Goal: Browse casually: Explore the website without a specific task or goal

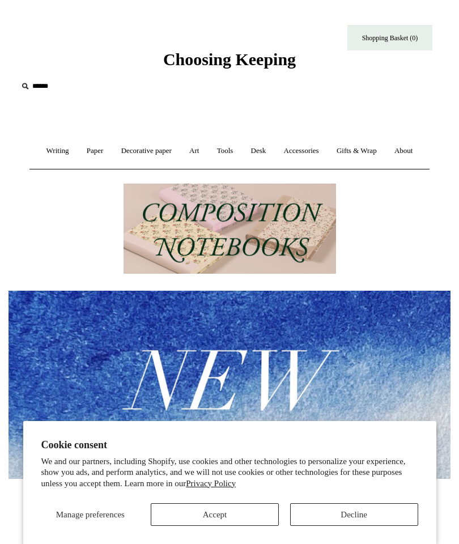
click at [256, 504] on button "Accept" at bounding box center [215, 514] width 128 height 23
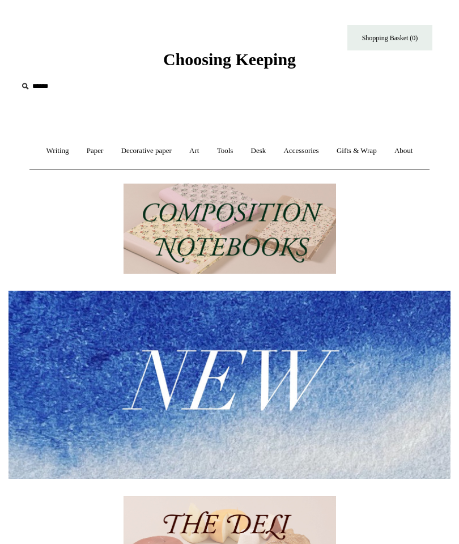
click at [73, 148] on link "Writing +" at bounding box center [58, 151] width 39 height 30
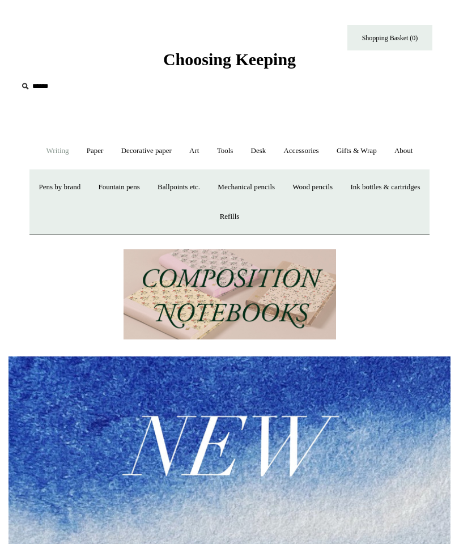
click at [147, 202] on link "Fountain pens +" at bounding box center [118, 187] width 57 height 30
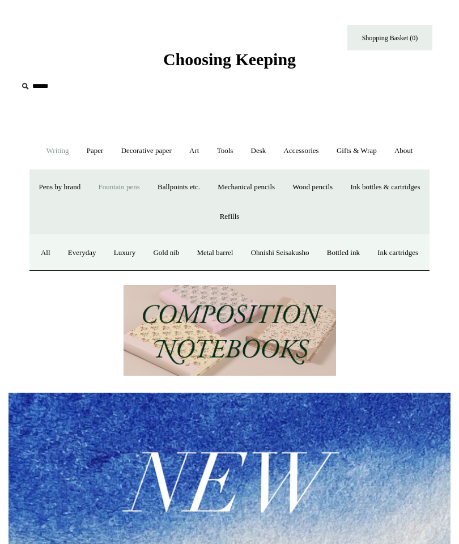
click at [58, 268] on link "All" at bounding box center [46, 253] width 26 height 30
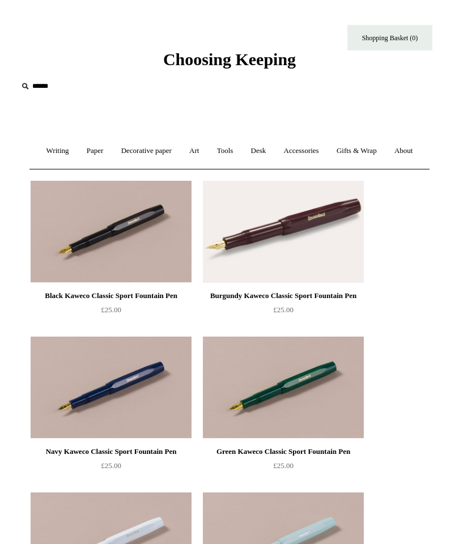
click at [74, 148] on link "Writing +" at bounding box center [58, 151] width 39 height 30
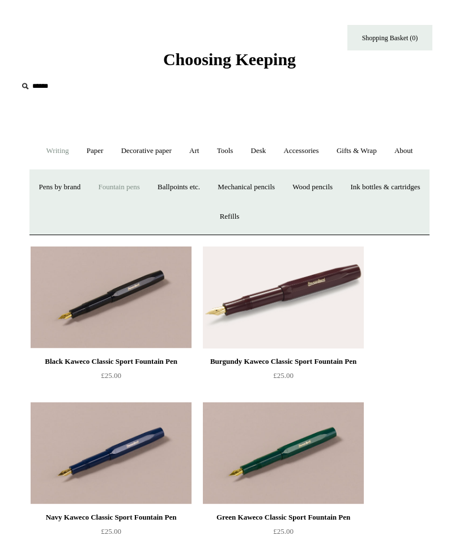
click at [112, 150] on link "Paper +" at bounding box center [95, 151] width 33 height 30
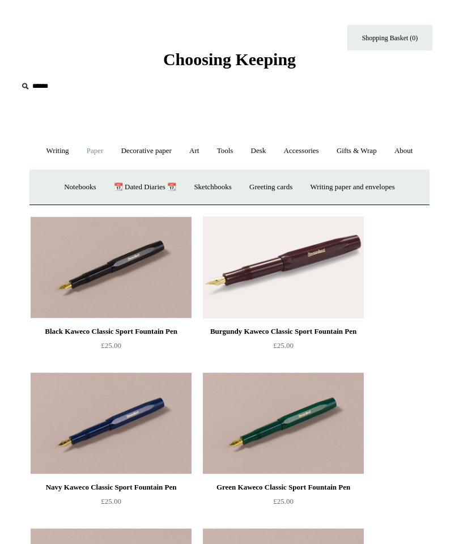
click at [80, 202] on link "Notebooks +" at bounding box center [80, 187] width 48 height 30
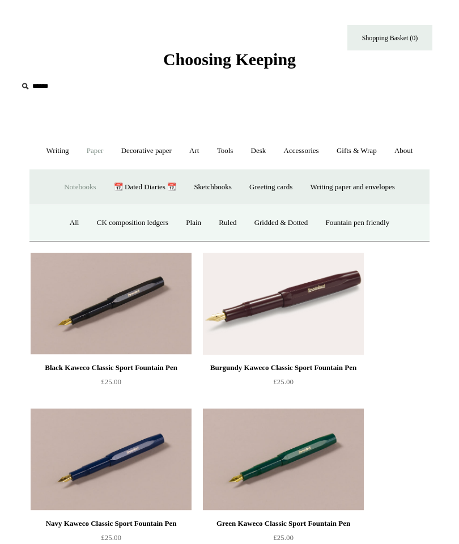
click at [70, 238] on link "All" at bounding box center [75, 223] width 26 height 30
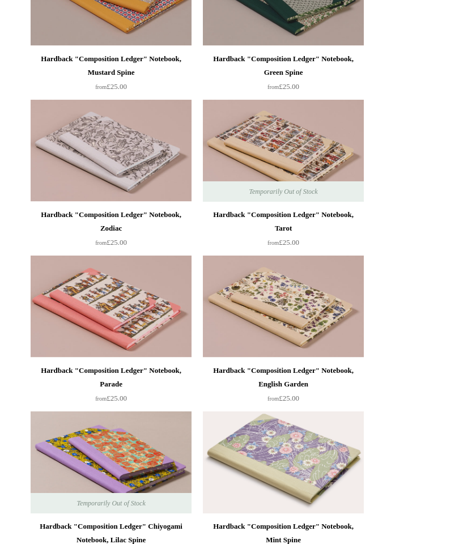
scroll to position [704, 0]
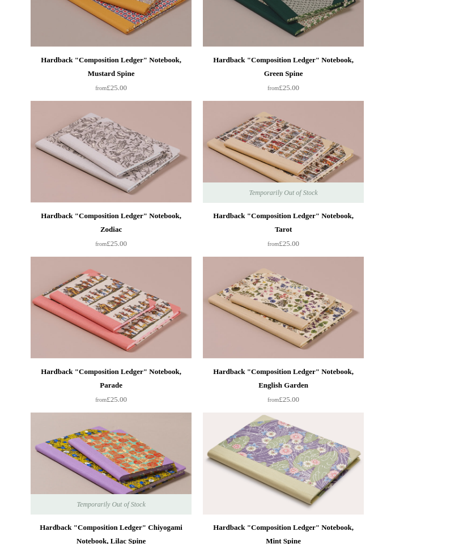
click at [152, 188] on img at bounding box center [111, 152] width 161 height 102
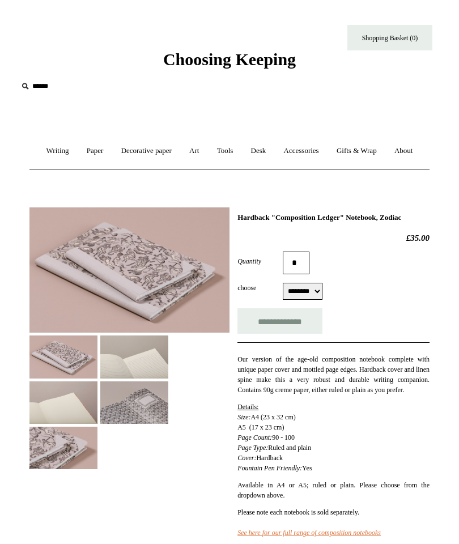
click at [173, 299] on img at bounding box center [129, 271] width 200 height 126
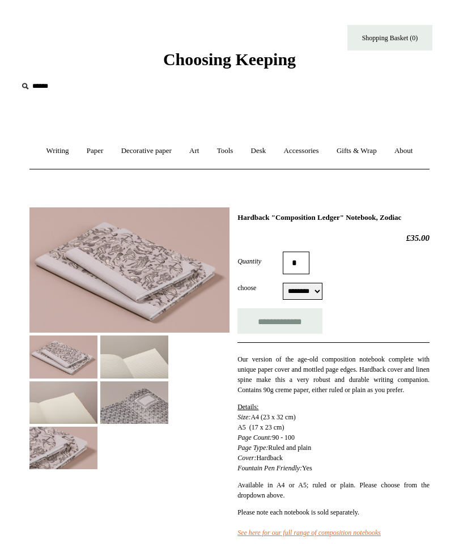
click at [153, 424] on img at bounding box center [134, 403] width 68 height 43
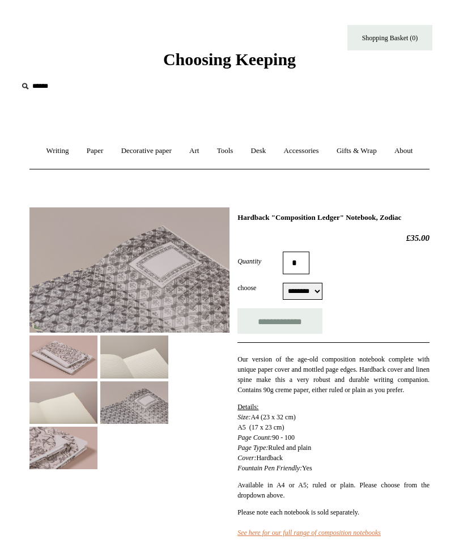
click at [151, 378] on img at bounding box center [134, 357] width 68 height 43
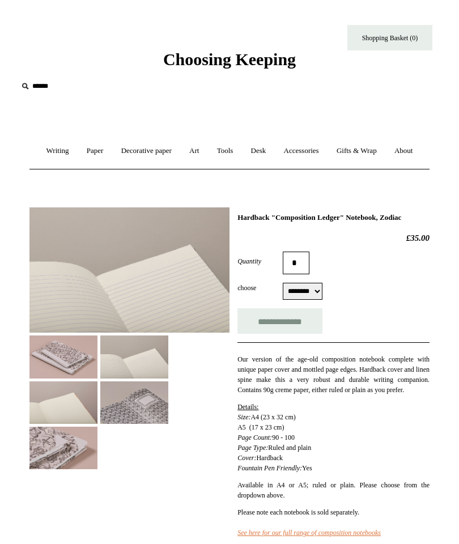
click at [67, 378] on img at bounding box center [63, 357] width 68 height 43
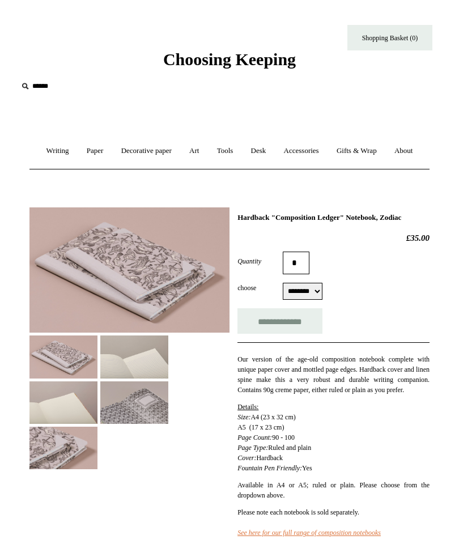
click at [73, 424] on img at bounding box center [63, 403] width 68 height 43
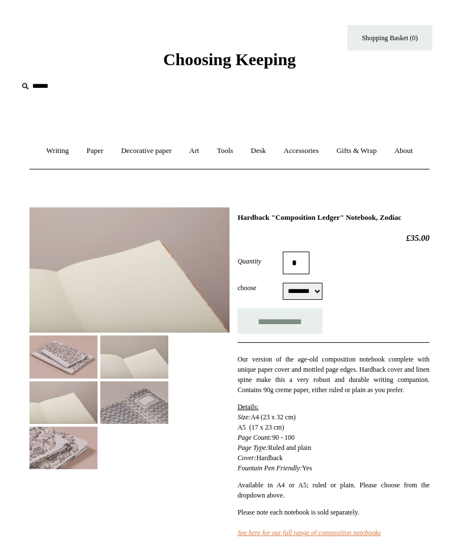
click at [75, 469] on img at bounding box center [63, 448] width 68 height 43
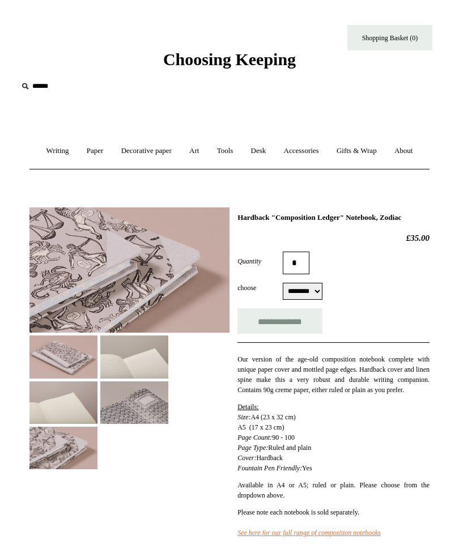
click at [152, 424] on img at bounding box center [134, 403] width 68 height 43
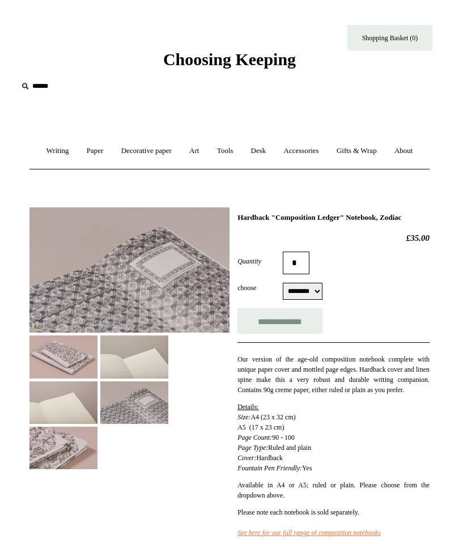
click at [74, 378] on img at bounding box center [63, 357] width 68 height 43
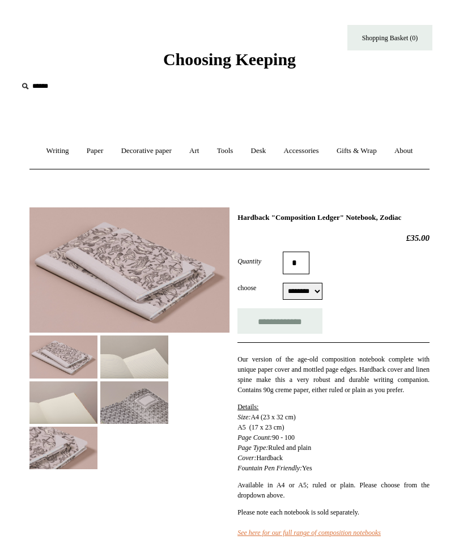
click at [172, 333] on img at bounding box center [129, 271] width 200 height 126
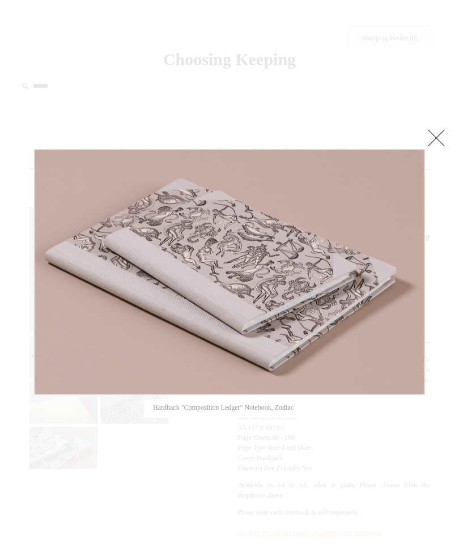
click at [438, 132] on link at bounding box center [436, 137] width 23 height 23
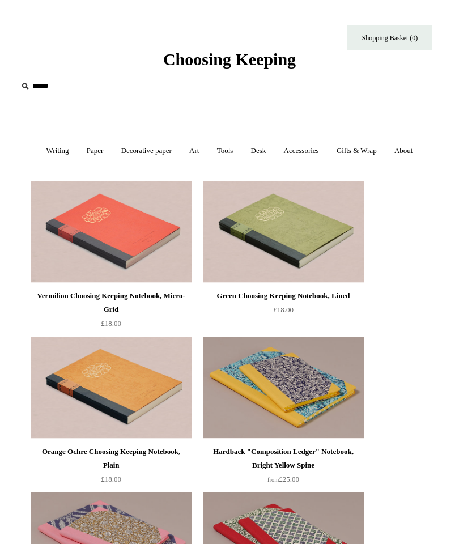
scroll to position [749, 0]
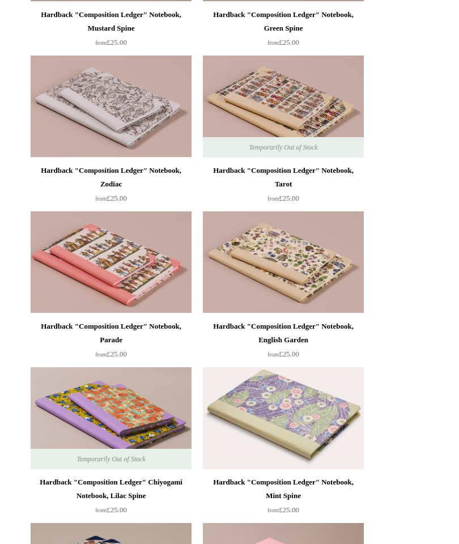
click at [95, 294] on img at bounding box center [111, 262] width 161 height 102
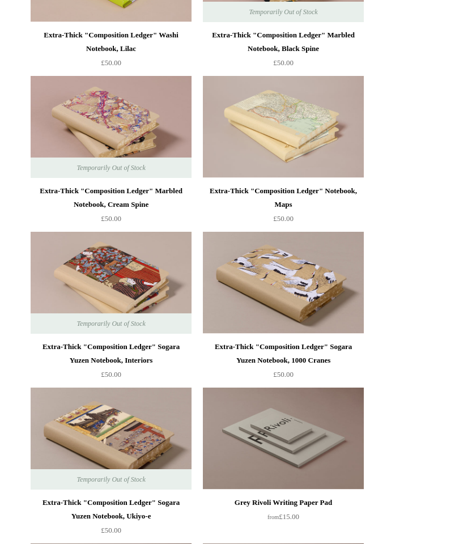
scroll to position [2598, 0]
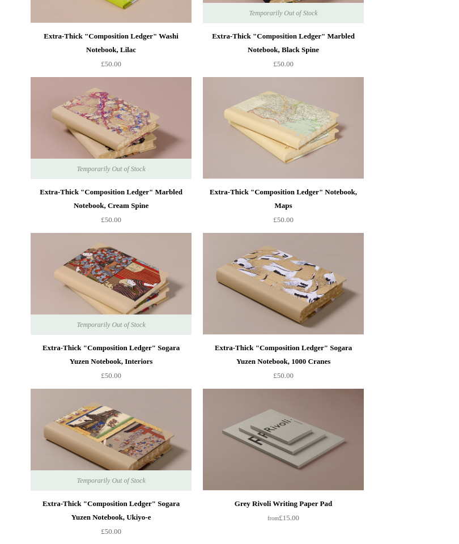
click at [328, 324] on img at bounding box center [283, 284] width 161 height 102
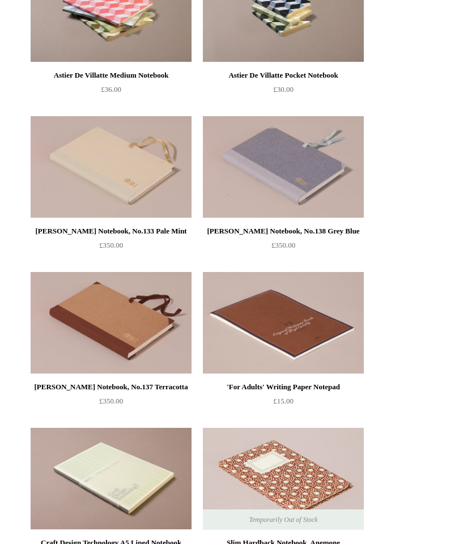
scroll to position [5366, 0]
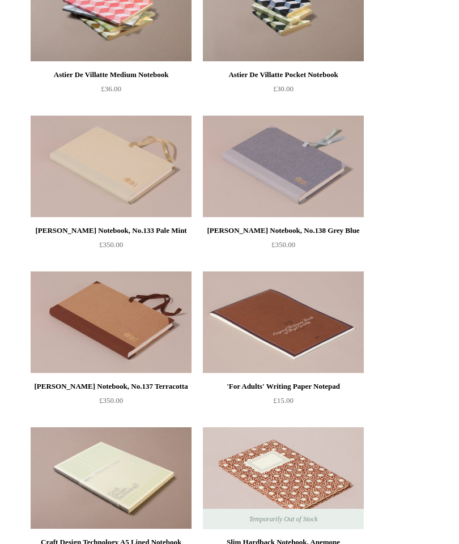
click at [73, 188] on img at bounding box center [111, 167] width 161 height 102
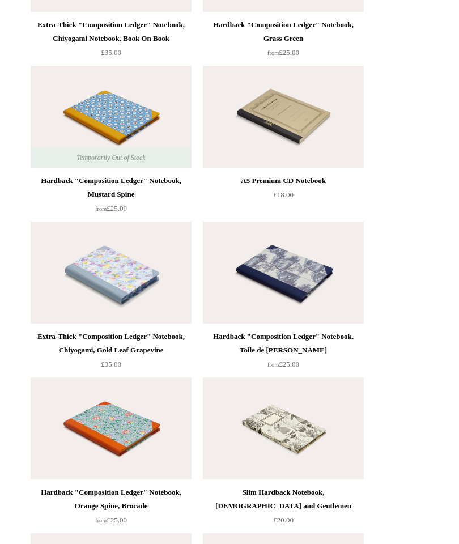
scroll to position [7287, 0]
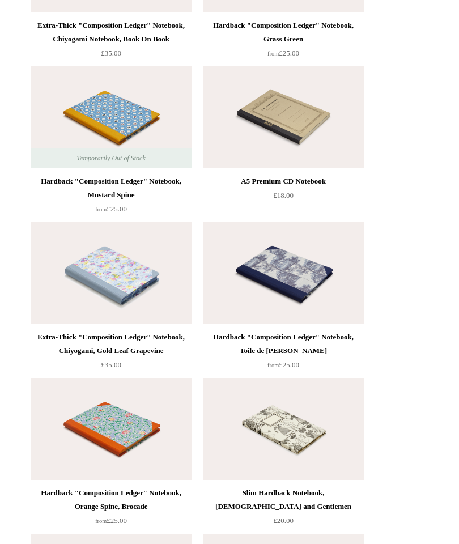
click at [338, 295] on img at bounding box center [283, 273] width 161 height 102
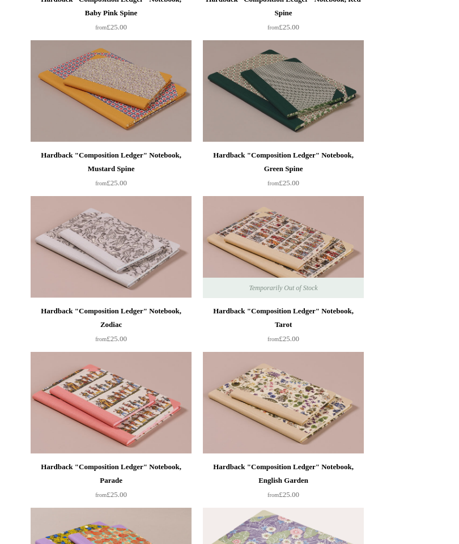
scroll to position [0, 0]
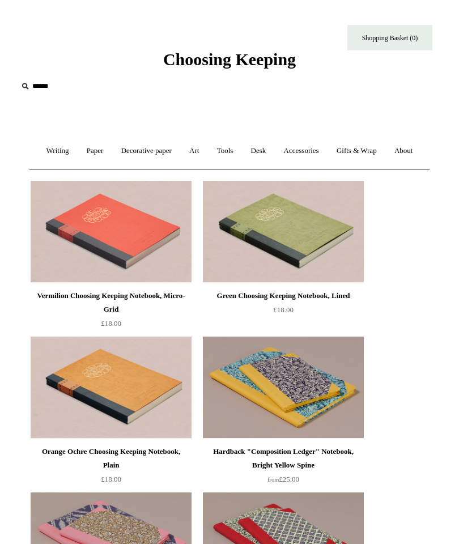
click at [274, 154] on link "Desk +" at bounding box center [258, 151] width 31 height 30
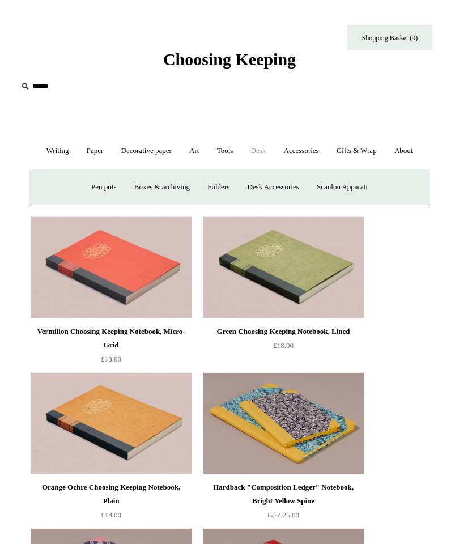
click at [288, 202] on link "Desk Accessories" at bounding box center [272, 187] width 67 height 30
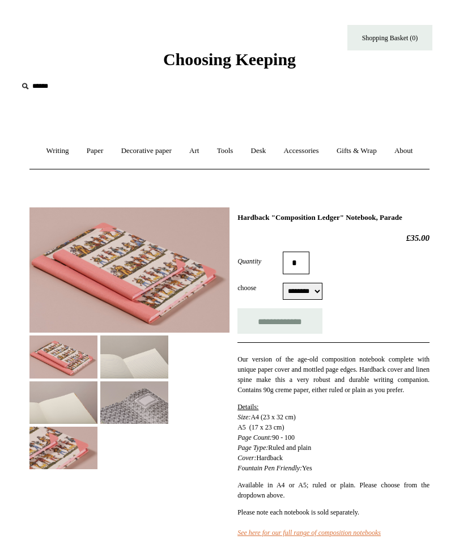
click at [53, 378] on img at bounding box center [63, 357] width 68 height 43
click at [41, 378] on img at bounding box center [63, 357] width 68 height 43
click at [63, 303] on img at bounding box center [129, 271] width 200 height 126
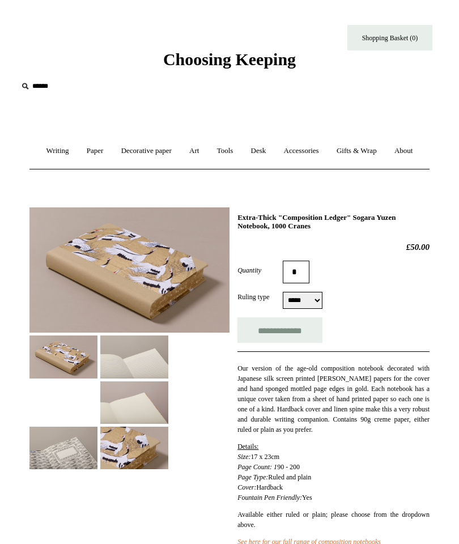
click at [141, 469] on img at bounding box center [134, 448] width 68 height 43
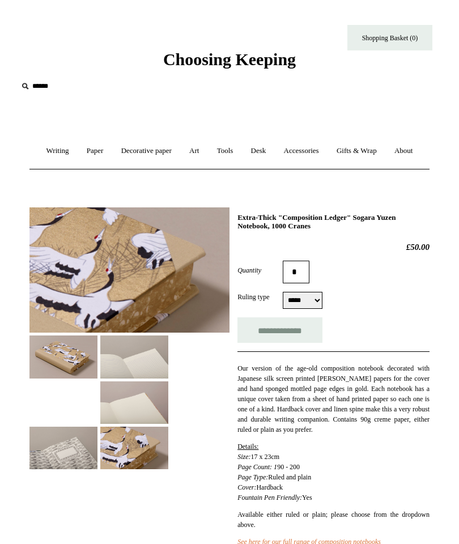
click at [77, 463] on img at bounding box center [63, 448] width 68 height 43
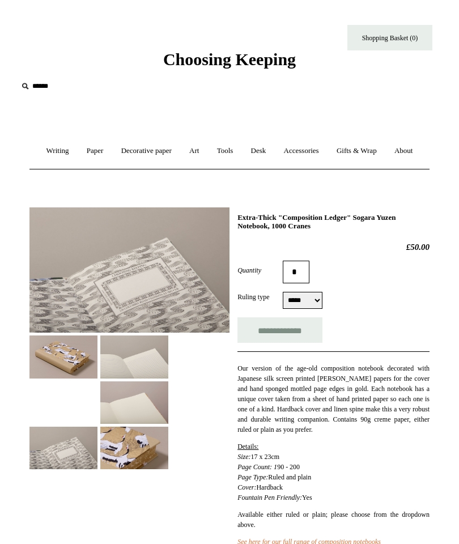
click at [139, 424] on img at bounding box center [134, 403] width 68 height 43
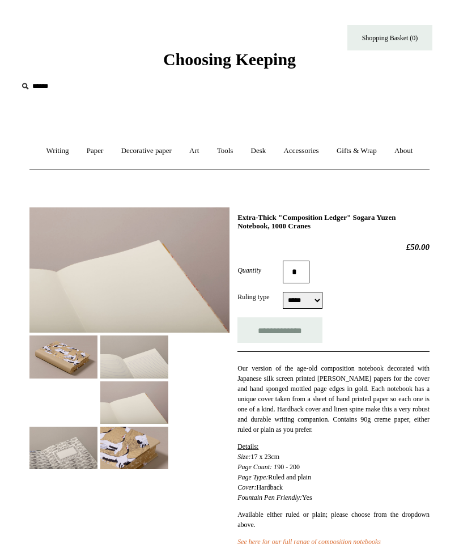
click at [138, 378] on img at bounding box center [134, 357] width 68 height 43
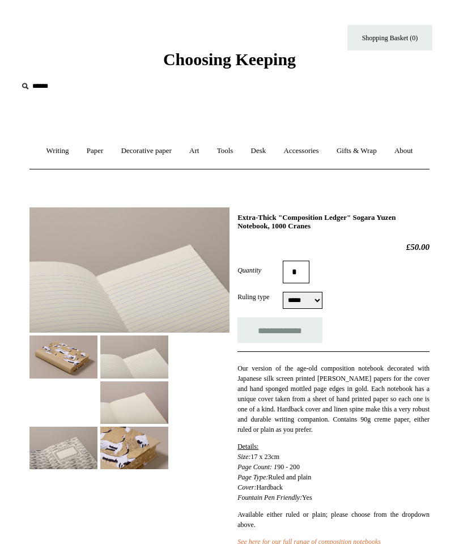
click at [71, 378] on img at bounding box center [63, 357] width 68 height 43
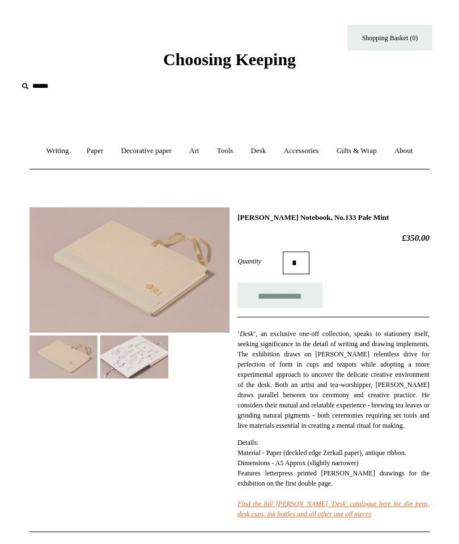
click at [163, 333] on img at bounding box center [129, 271] width 200 height 126
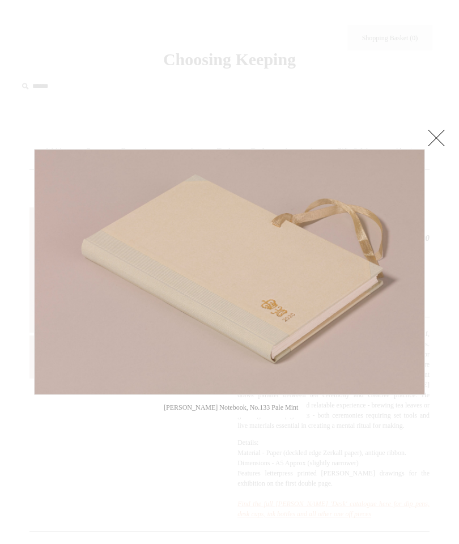
click at [294, 454] on div at bounding box center [229, 544] width 459 height 1089
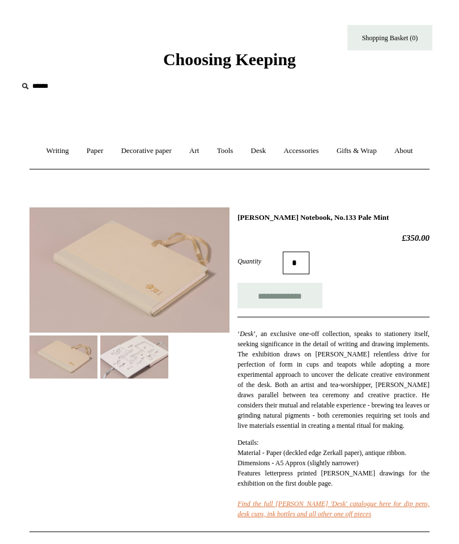
click at [138, 378] on img at bounding box center [134, 357] width 68 height 43
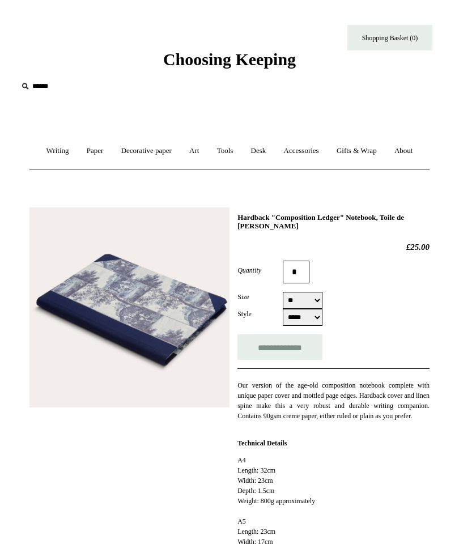
click at [318, 309] on select "** **" at bounding box center [303, 300] width 40 height 17
click at [184, 349] on img at bounding box center [129, 308] width 200 height 200
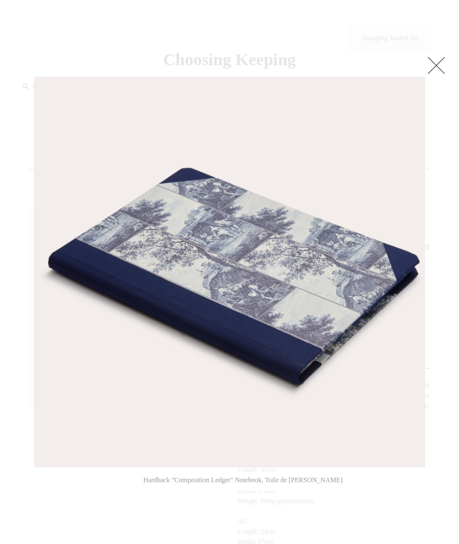
click at [441, 66] on link at bounding box center [436, 65] width 23 height 23
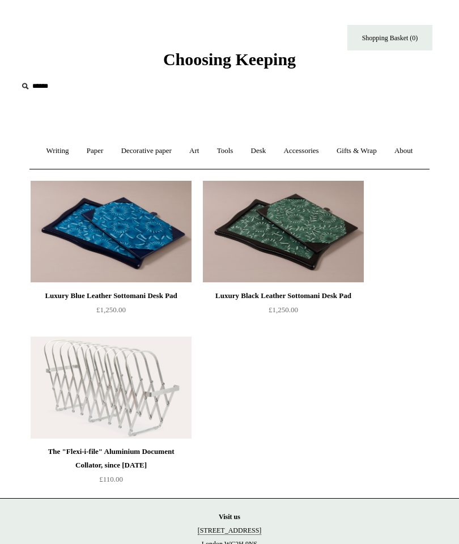
click at [164, 439] on img at bounding box center [111, 388] width 161 height 102
click at [274, 151] on link "Desk +" at bounding box center [258, 151] width 31 height 30
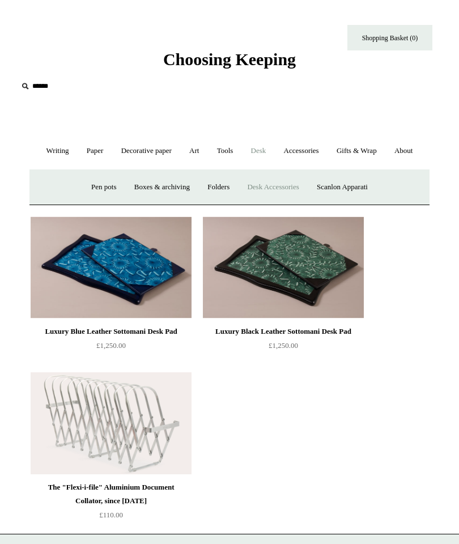
click at [351, 202] on link "Scanlon Apparati" at bounding box center [342, 187] width 67 height 30
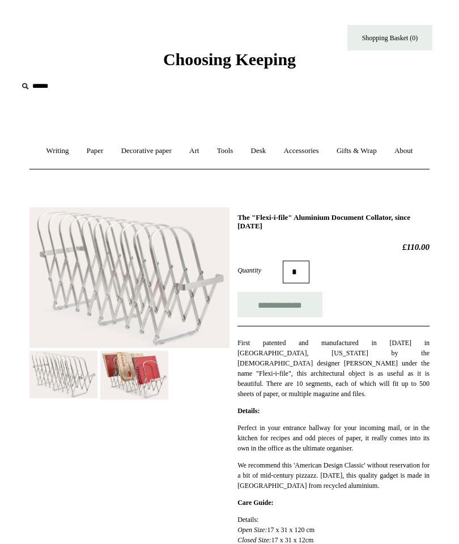
click at [150, 399] on img at bounding box center [134, 375] width 68 height 49
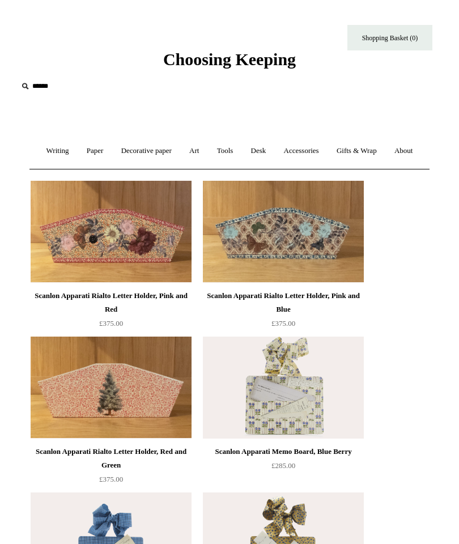
click at [274, 147] on link "Desk +" at bounding box center [258, 151] width 31 height 30
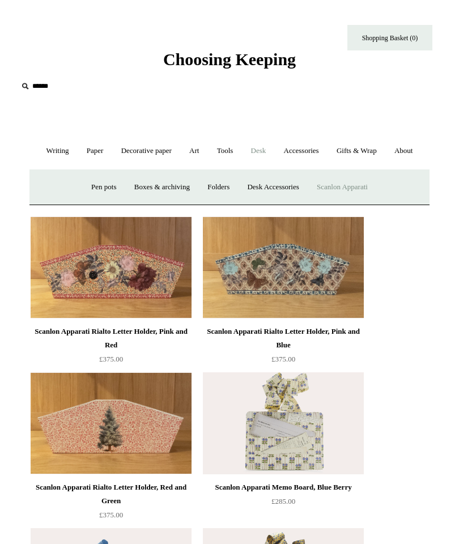
click at [103, 202] on link "Pen pots" at bounding box center [103, 187] width 41 height 30
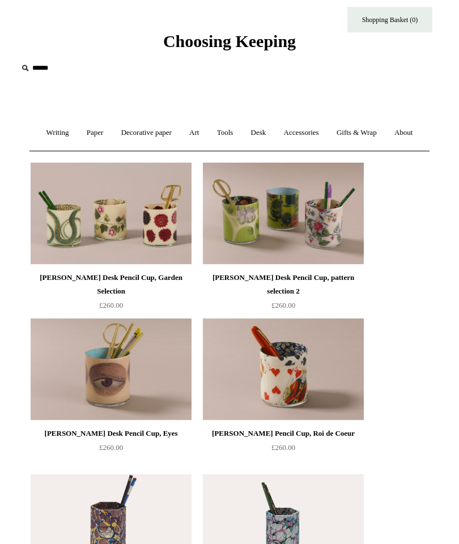
scroll to position [10, 0]
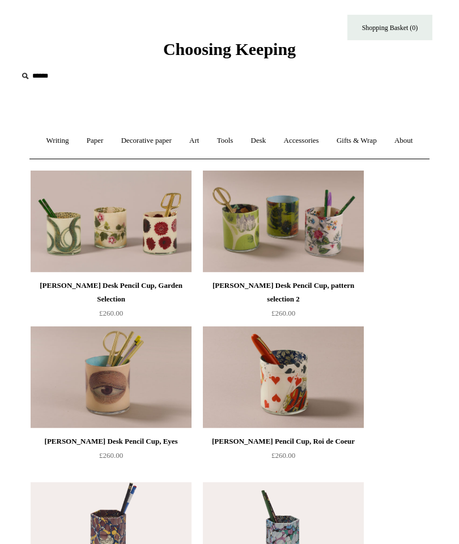
click at [333, 422] on img at bounding box center [283, 378] width 161 height 102
click at [274, 142] on link "Desk +" at bounding box center [258, 141] width 31 height 30
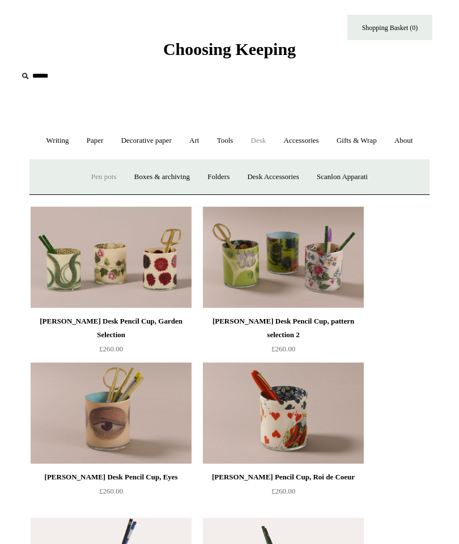
click at [175, 192] on link "Boxes & archiving" at bounding box center [161, 177] width 71 height 30
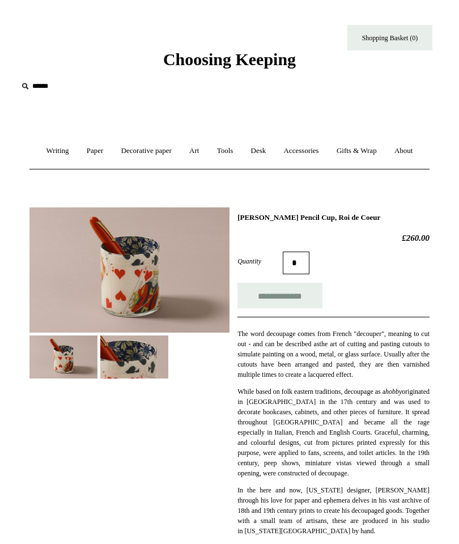
click at [138, 311] on img at bounding box center [129, 271] width 200 height 126
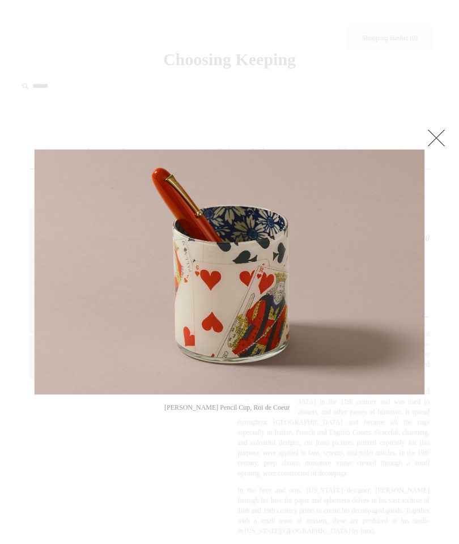
click at [411, 263] on link at bounding box center [357, 272] width 137 height 246
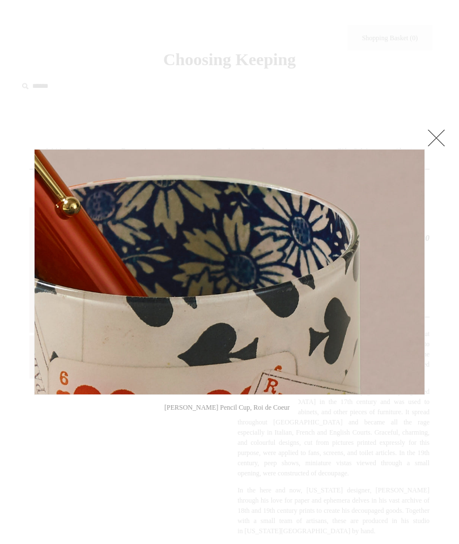
click at [433, 136] on link at bounding box center [436, 137] width 23 height 23
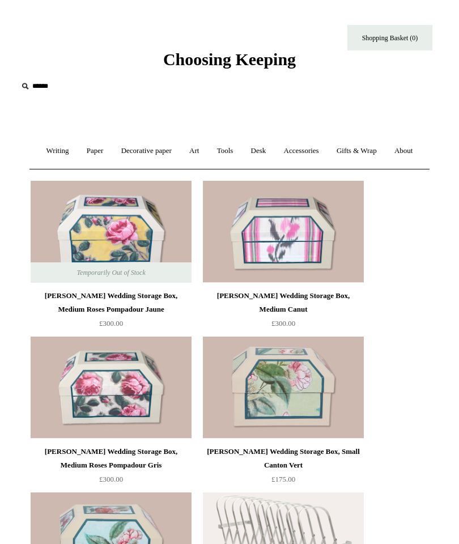
click at [207, 151] on link "Art +" at bounding box center [194, 151] width 26 height 30
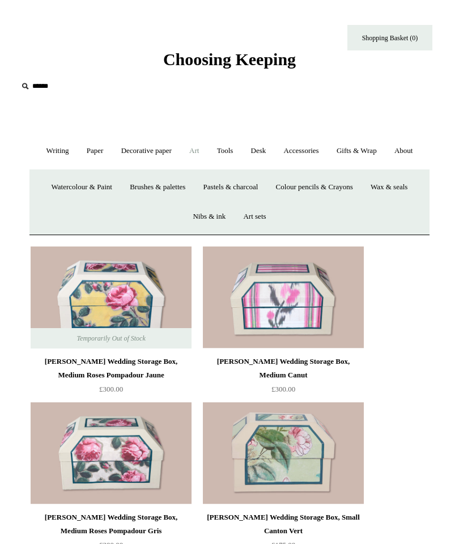
click at [97, 202] on link "Watercolour & Paint" at bounding box center [82, 187] width 77 height 30
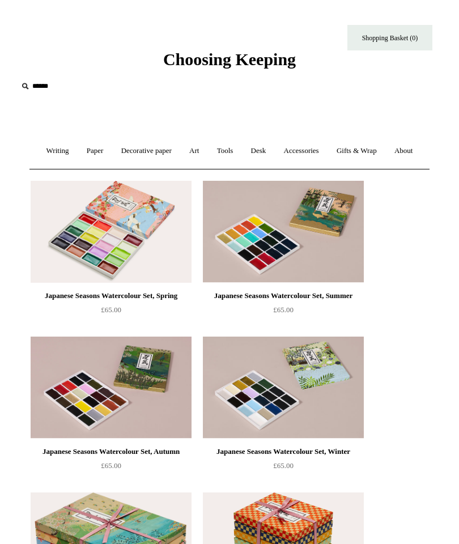
click at [207, 153] on link "Art +" at bounding box center [194, 151] width 26 height 30
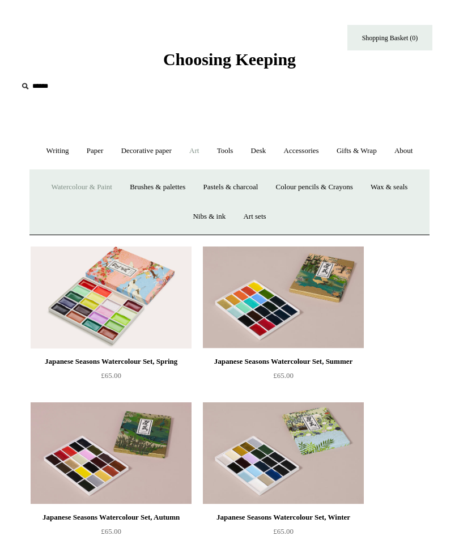
click at [242, 154] on link "Tools +" at bounding box center [225, 151] width 32 height 30
click at [274, 153] on link "Desk +" at bounding box center [258, 151] width 31 height 30
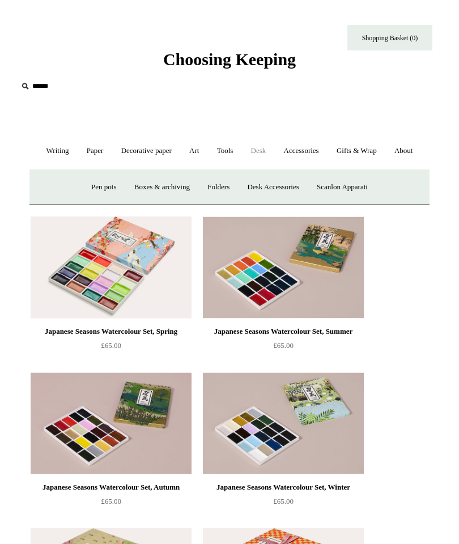
click at [325, 155] on link "Accessories +" at bounding box center [301, 151] width 51 height 30
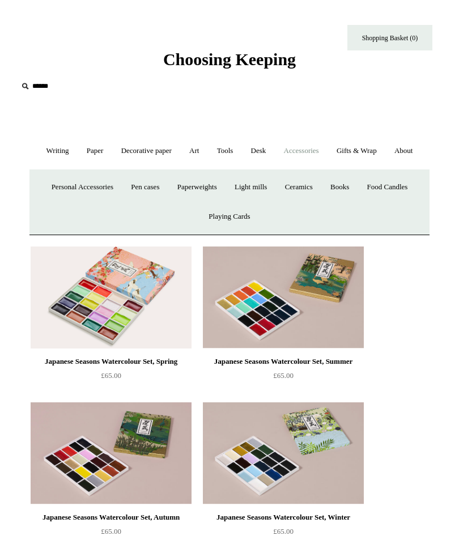
click at [225, 232] on link "Playing Cards" at bounding box center [229, 217] width 57 height 30
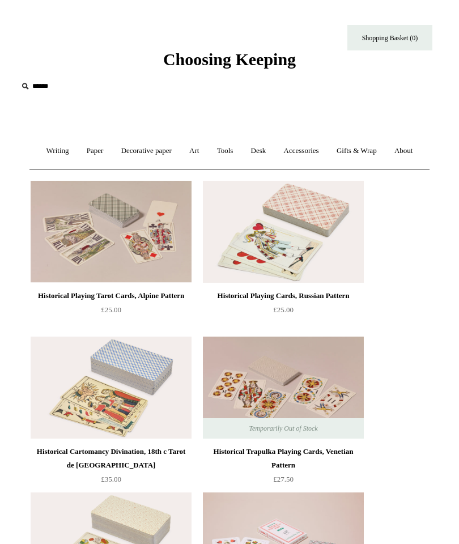
click at [327, 154] on link "Accessories +" at bounding box center [301, 151] width 51 height 30
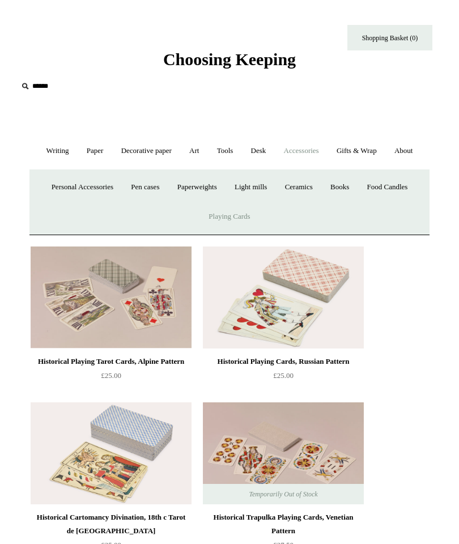
click at [335, 202] on link "Books" at bounding box center [340, 187] width 35 height 30
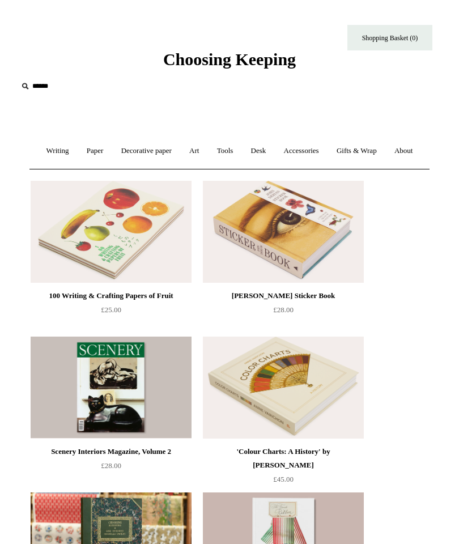
click at [327, 151] on link "Accessories +" at bounding box center [301, 151] width 51 height 30
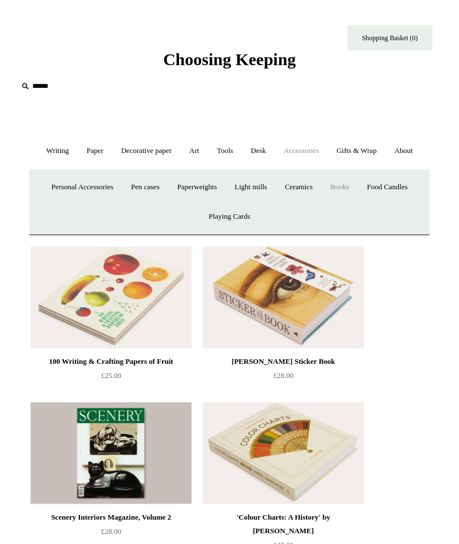
click at [80, 202] on link "Personal Accessories +" at bounding box center [83, 187] width 78 height 30
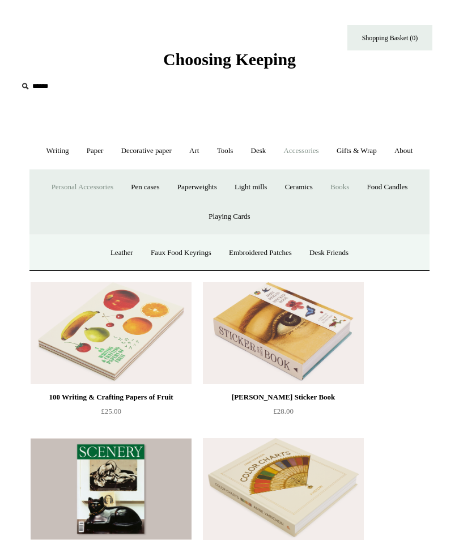
click at [273, 268] on link "Embroidered Patches" at bounding box center [260, 253] width 79 height 30
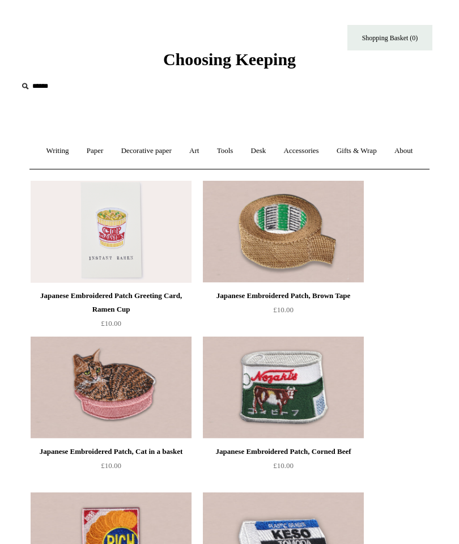
click at [112, 149] on link "Paper +" at bounding box center [95, 151] width 33 height 30
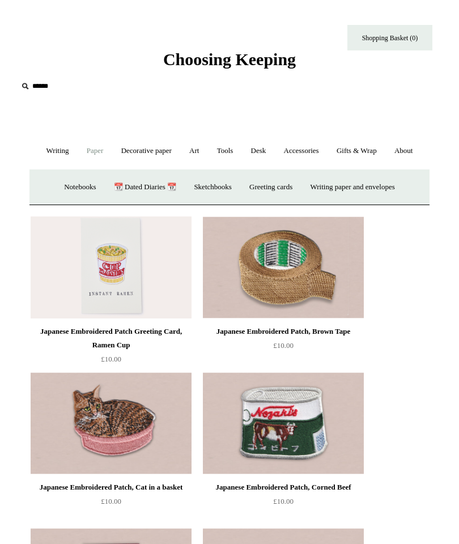
click at [385, 202] on link "Writing paper and envelopes +" at bounding box center [353, 187] width 100 height 30
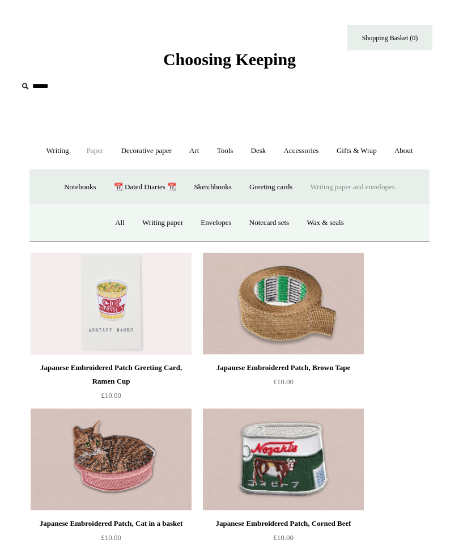
click at [111, 238] on link "All" at bounding box center [120, 223] width 26 height 30
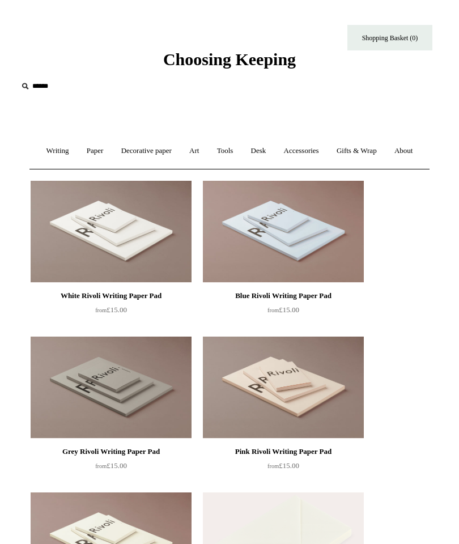
click at [274, 153] on link "Desk +" at bounding box center [258, 151] width 31 height 30
